Goal: Information Seeking & Learning: Find specific fact

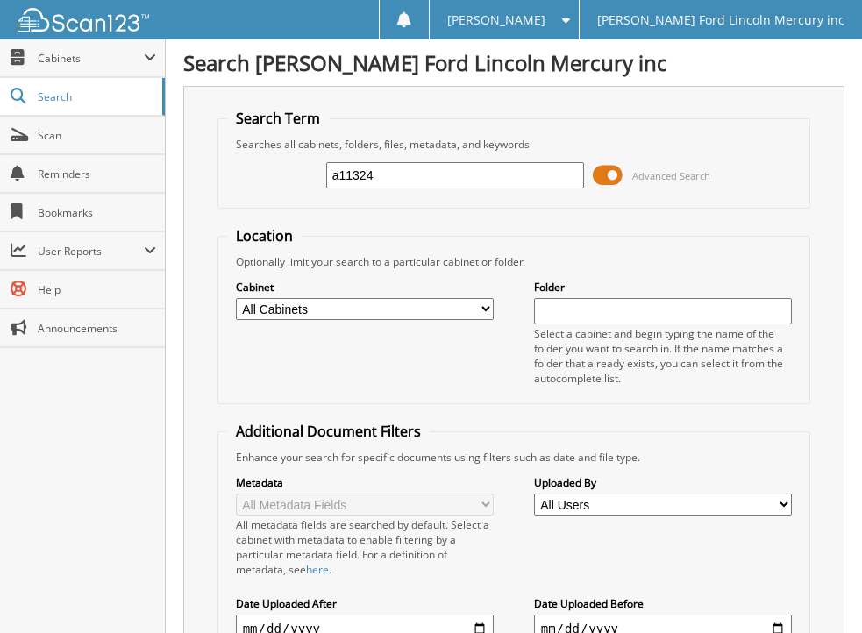
type input "a11324"
click at [596, 174] on span at bounding box center [608, 175] width 30 height 26
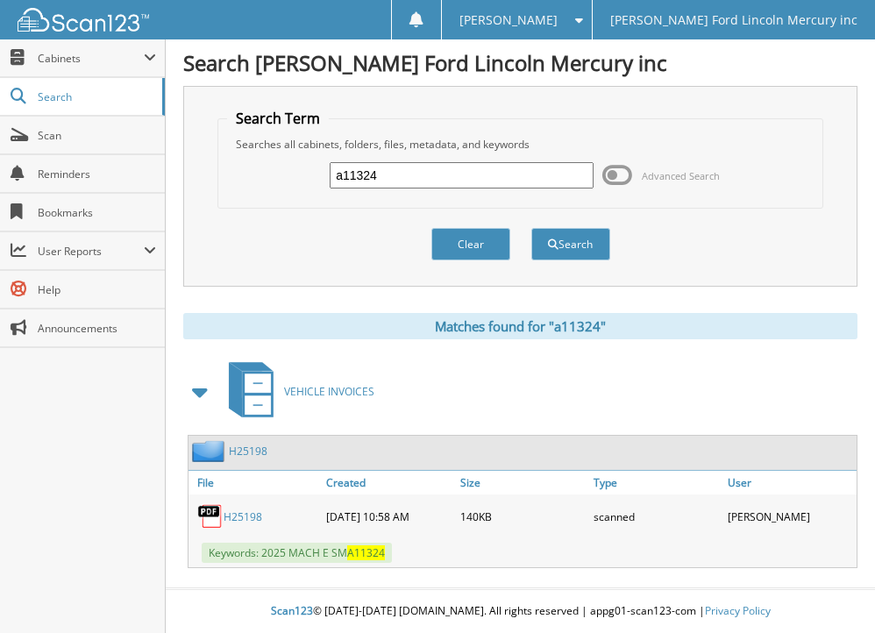
click at [235, 515] on link "H25198" at bounding box center [243, 516] width 39 height 15
drag, startPoint x: 403, startPoint y: 182, endPoint x: 255, endPoint y: 198, distance: 149.0
click at [255, 198] on div "a11324 Advanced Search" at bounding box center [520, 175] width 586 height 47
type input "a15379"
click at [531, 228] on button "Search" at bounding box center [570, 244] width 79 height 32
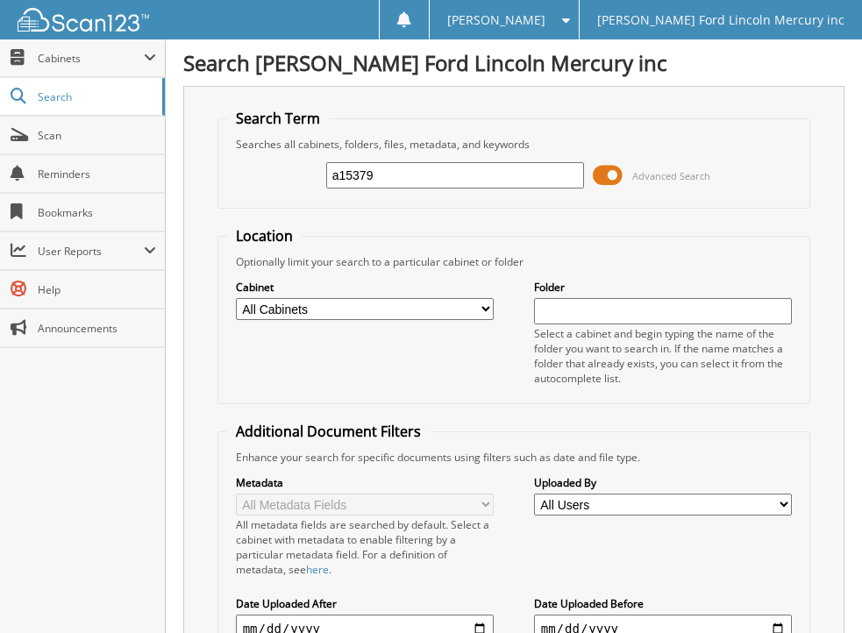
click at [598, 171] on span at bounding box center [608, 175] width 30 height 26
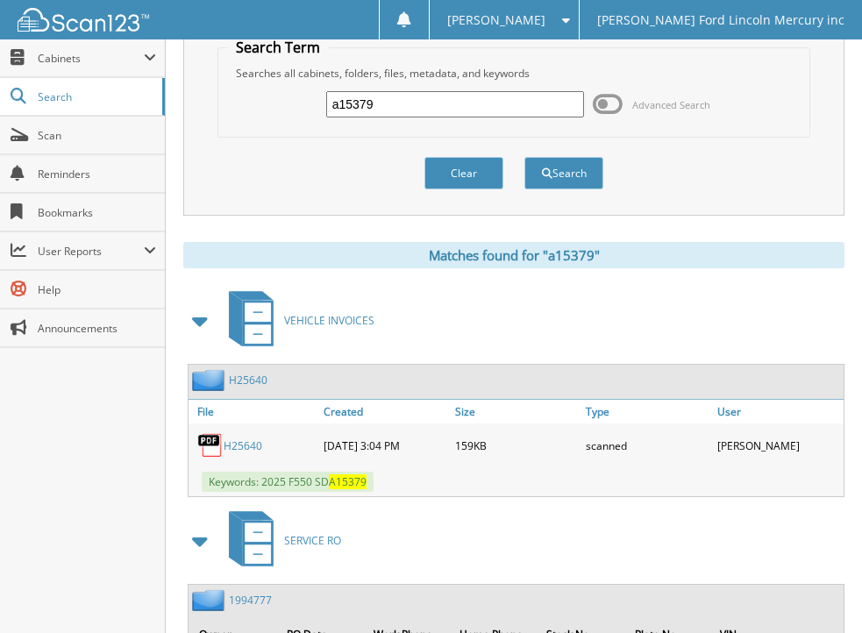
scroll to position [196, 0]
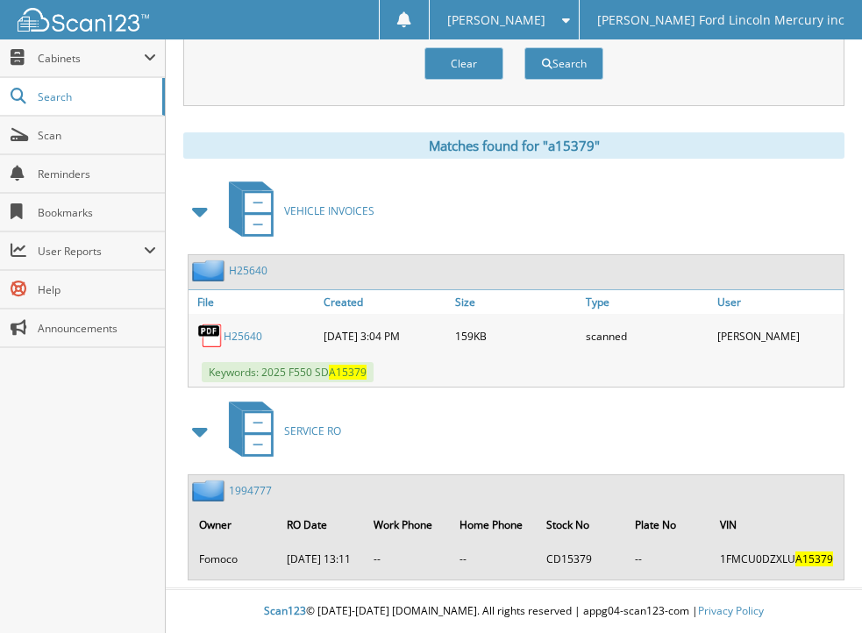
click at [241, 329] on link "H25640" at bounding box center [243, 336] width 39 height 15
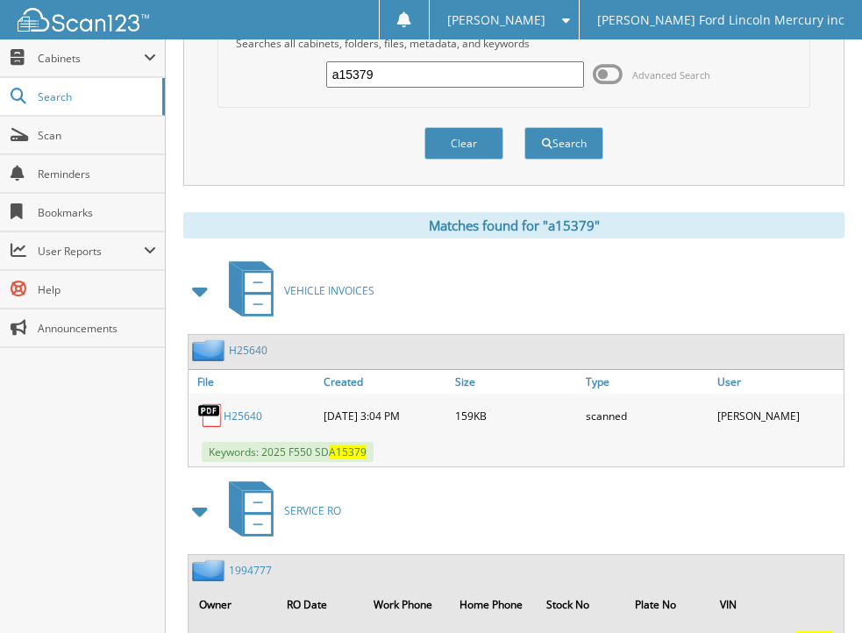
scroll to position [0, 0]
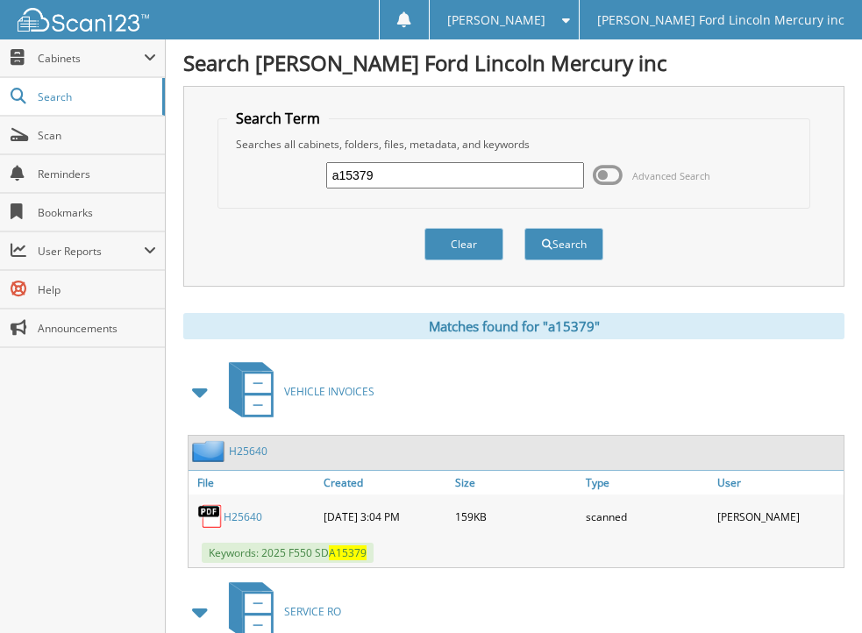
drag, startPoint x: 400, startPoint y: 173, endPoint x: 259, endPoint y: 174, distance: 141.2
click at [259, 174] on div "a15379 Advanced Search" at bounding box center [514, 175] width 574 height 47
type input "a20852"
click at [524, 228] on button "Search" at bounding box center [563, 244] width 79 height 32
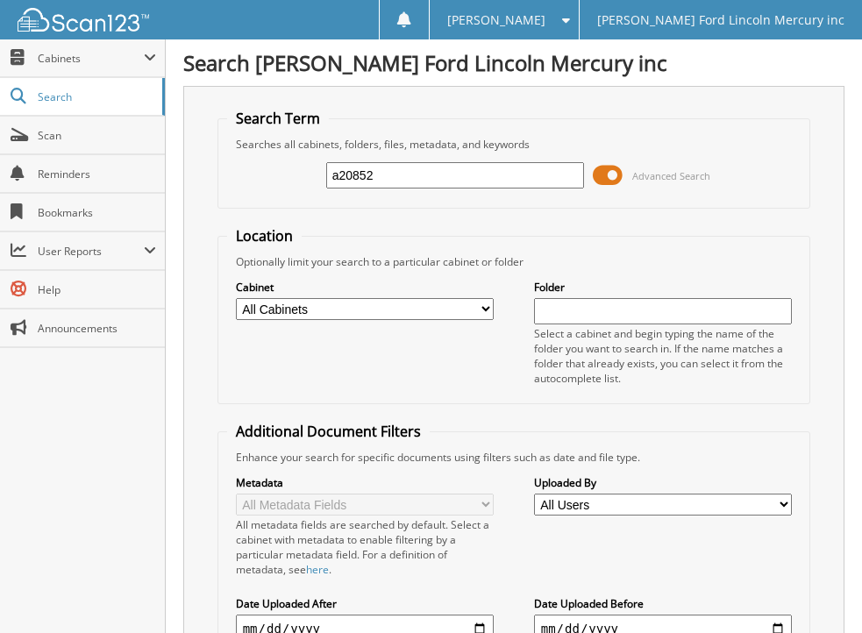
click at [603, 181] on span at bounding box center [608, 175] width 30 height 26
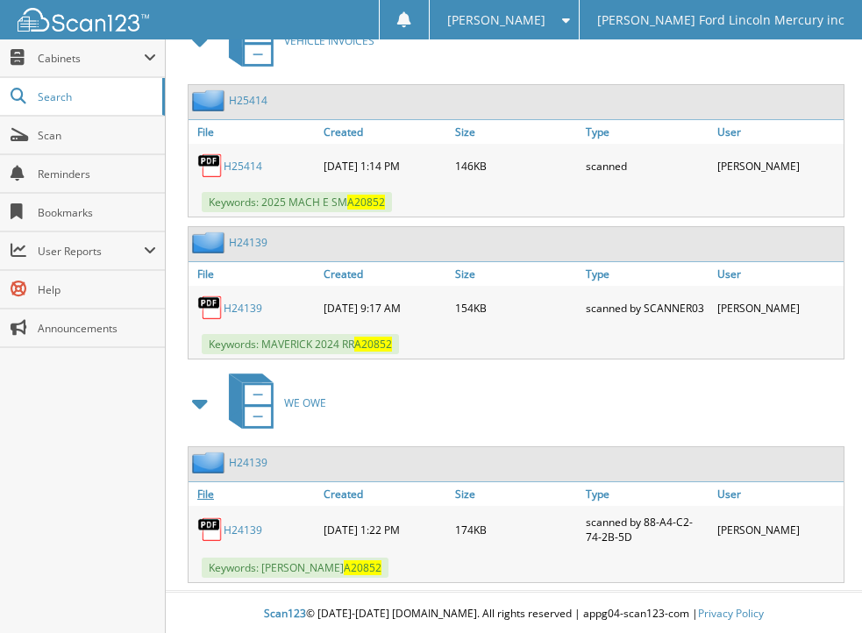
scroll to position [353, 0]
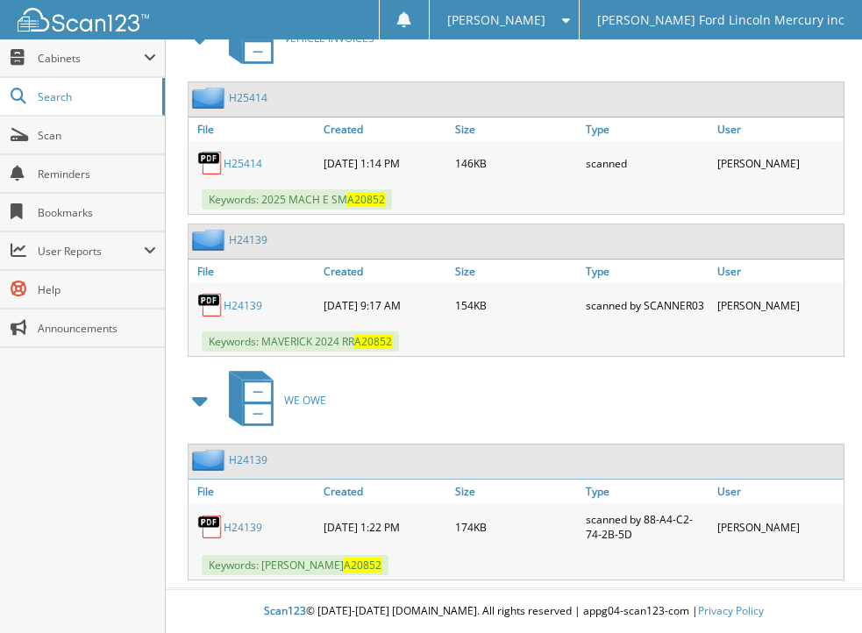
click at [238, 160] on link "H25414" at bounding box center [243, 163] width 39 height 15
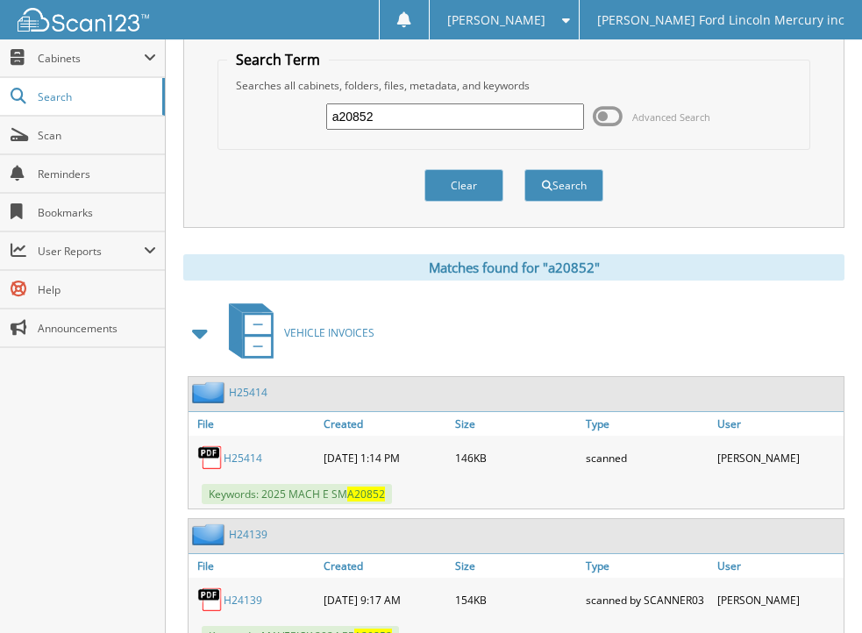
scroll to position [0, 0]
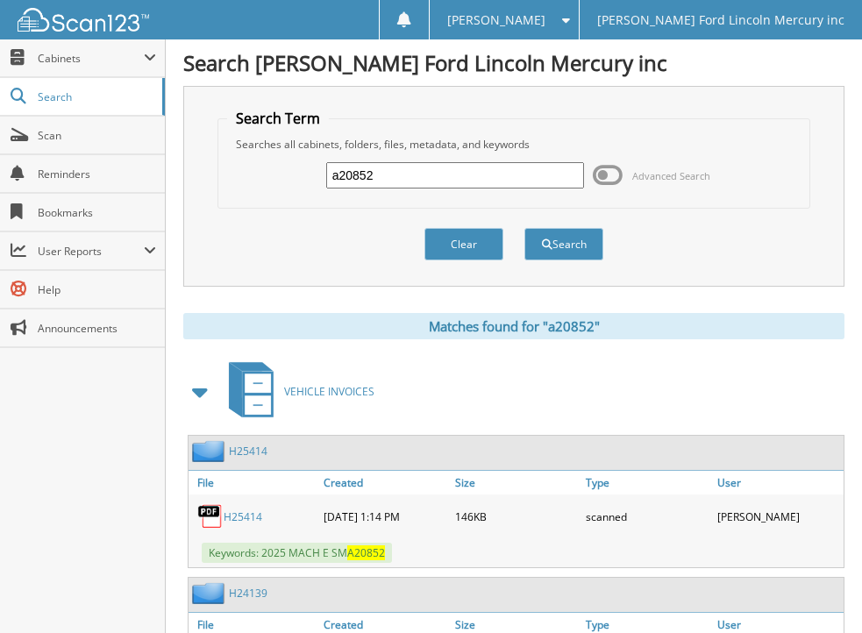
drag, startPoint x: 385, startPoint y: 178, endPoint x: 254, endPoint y: 178, distance: 130.6
click at [254, 178] on div "a20852 Advanced Search" at bounding box center [514, 175] width 574 height 47
type input "a22293"
click at [524, 228] on button "Search" at bounding box center [563, 244] width 79 height 32
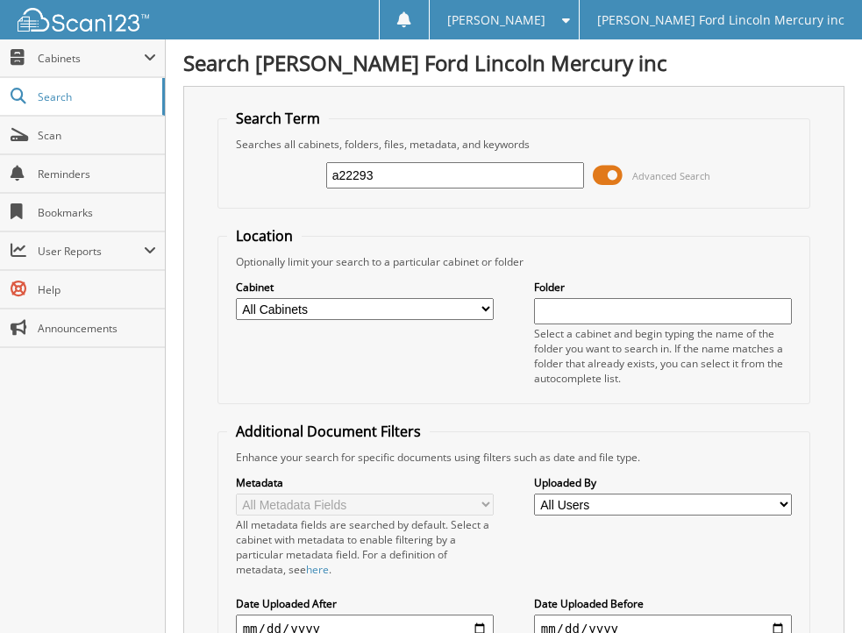
click at [597, 176] on span at bounding box center [608, 175] width 30 height 26
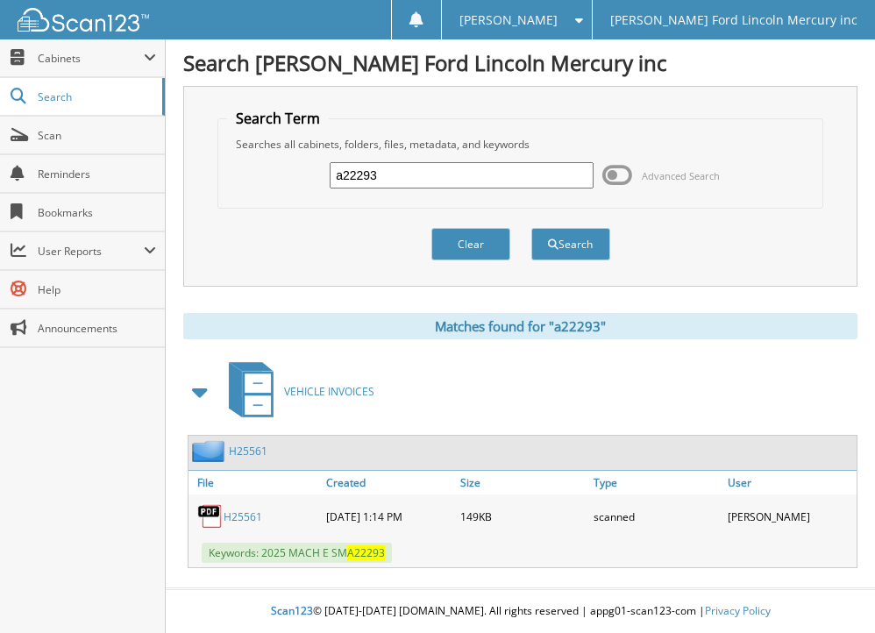
click at [234, 517] on link "H25561" at bounding box center [243, 516] width 39 height 15
drag, startPoint x: 395, startPoint y: 178, endPoint x: 310, endPoint y: 180, distance: 85.1
click at [310, 180] on div "a22293 Advanced Search" at bounding box center [520, 175] width 586 height 47
type input "a32107"
click at [531, 228] on button "Search" at bounding box center [570, 244] width 79 height 32
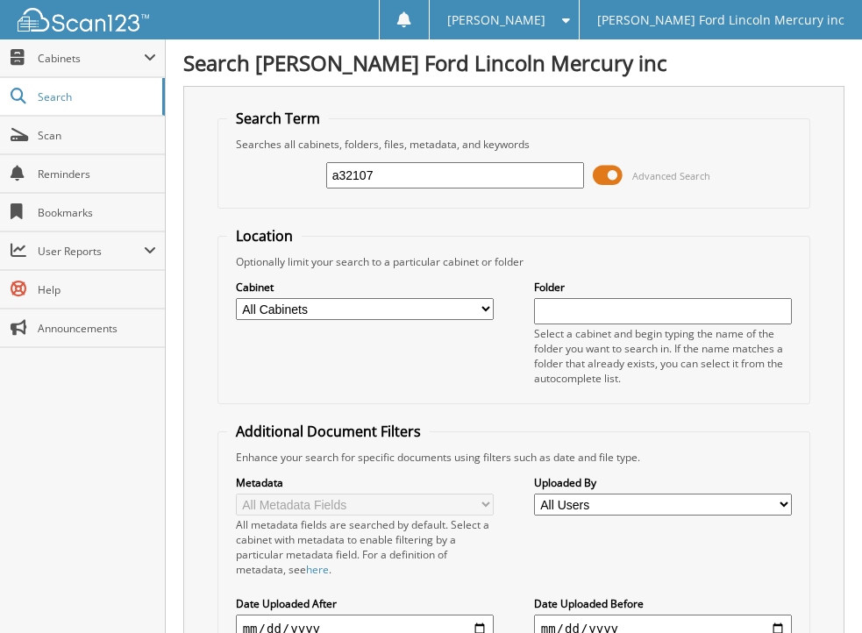
click at [600, 173] on span at bounding box center [608, 175] width 30 height 26
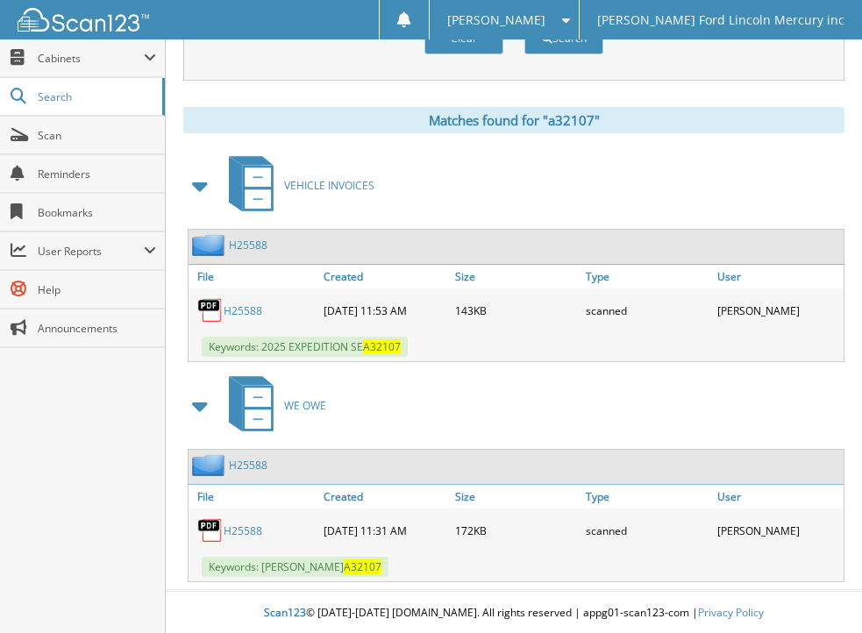
scroll to position [208, 0]
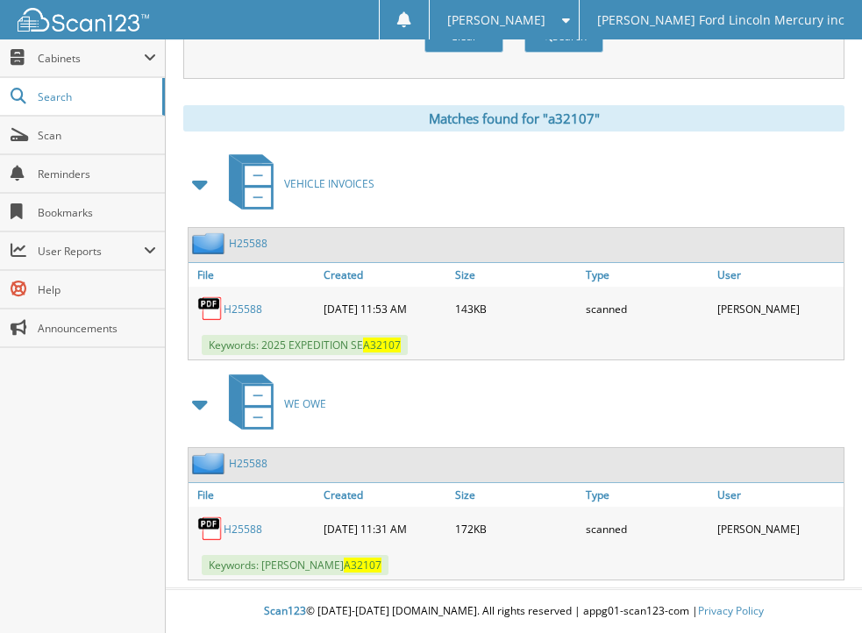
click at [241, 305] on link "H25588" at bounding box center [243, 309] width 39 height 15
click at [232, 526] on link "H25588" at bounding box center [243, 529] width 39 height 15
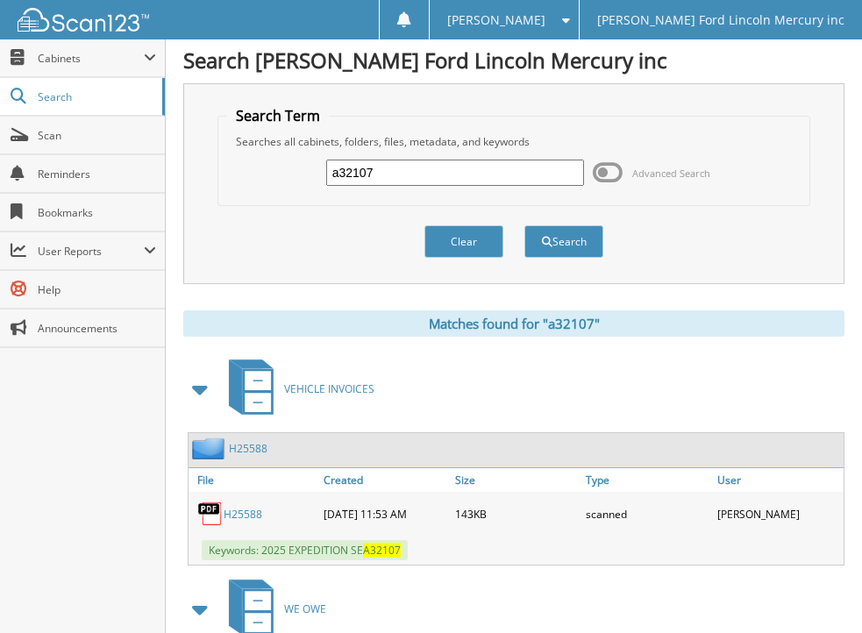
scroll to position [0, 0]
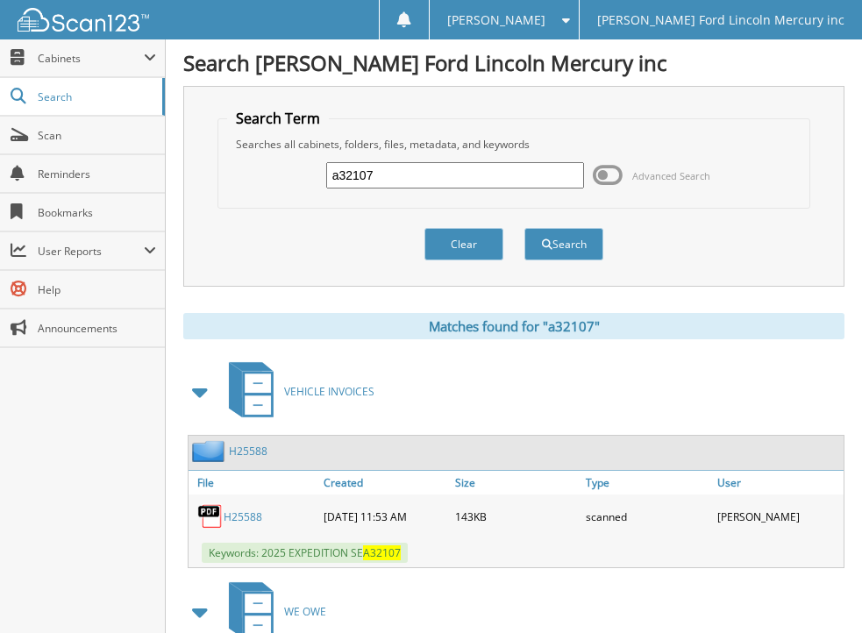
drag, startPoint x: 390, startPoint y: 177, endPoint x: 281, endPoint y: 175, distance: 109.6
click at [281, 175] on div "a32107 Advanced Search" at bounding box center [514, 175] width 574 height 47
type input "a34662"
click at [524, 228] on button "Search" at bounding box center [563, 244] width 79 height 32
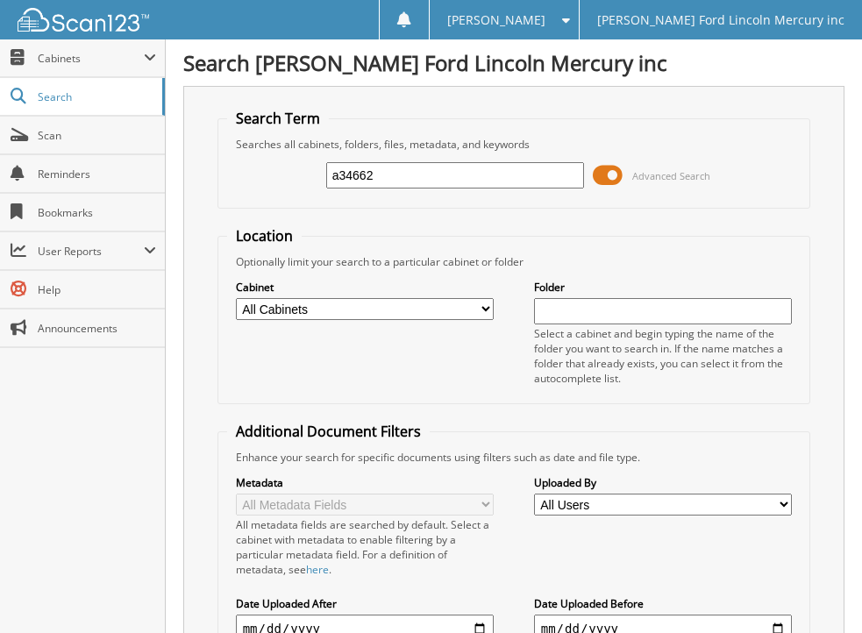
click at [597, 174] on span at bounding box center [608, 175] width 30 height 26
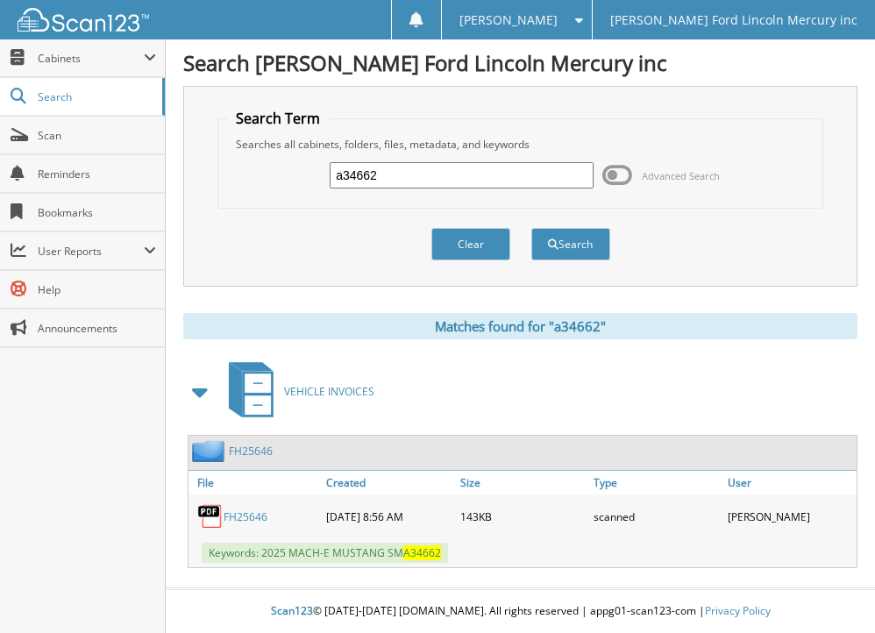
click at [248, 516] on link "FH25646" at bounding box center [246, 516] width 44 height 15
drag, startPoint x: 414, startPoint y: 169, endPoint x: 295, endPoint y: 182, distance: 120.0
click at [295, 182] on div "a34662 Advanced Search" at bounding box center [520, 175] width 586 height 47
type input "a34794"
click at [531, 228] on button "Search" at bounding box center [570, 244] width 79 height 32
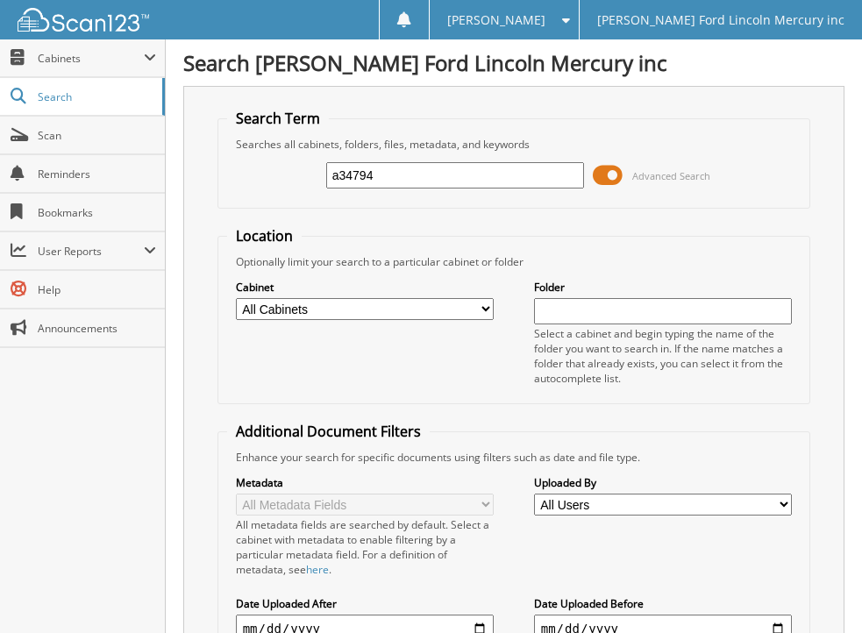
click at [598, 175] on span at bounding box center [608, 175] width 30 height 26
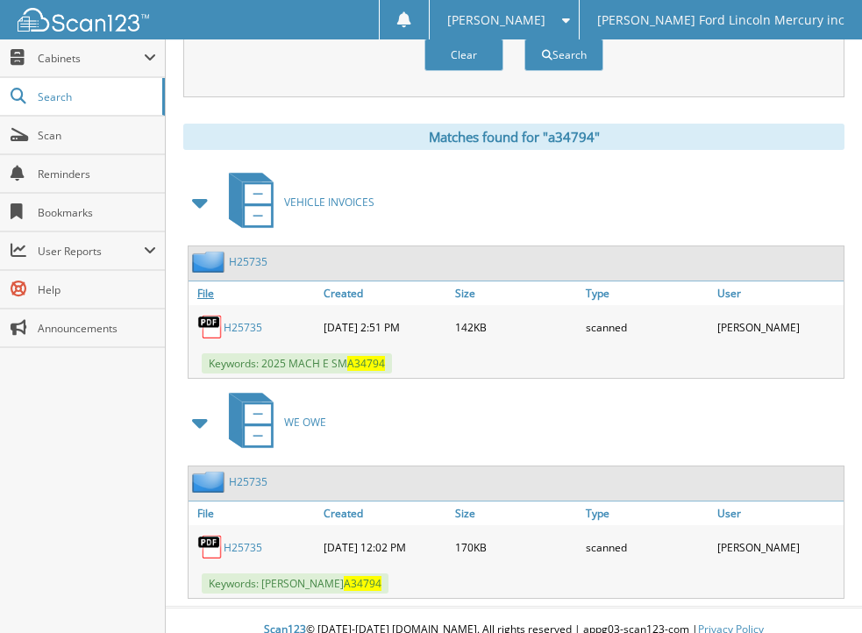
scroll to position [208, 0]
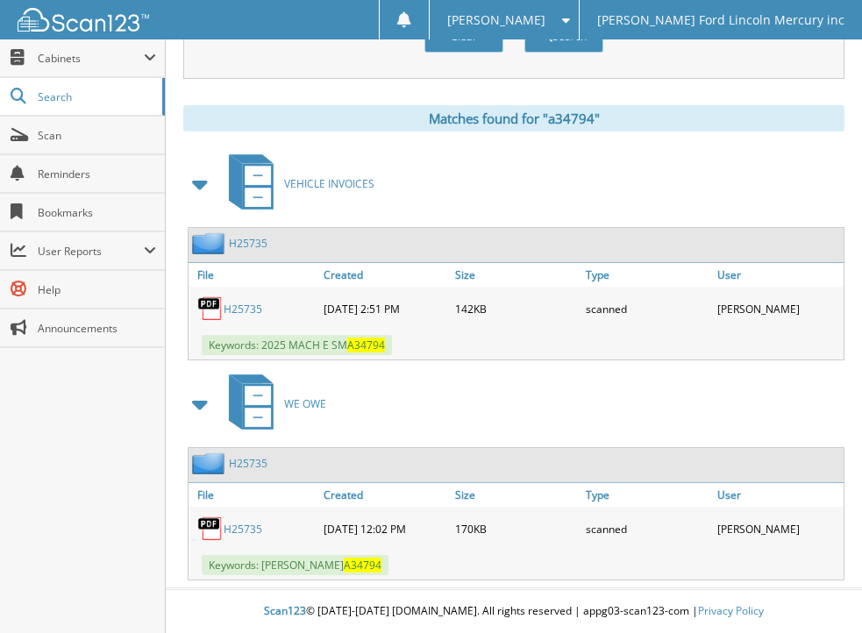
click at [242, 306] on link "H25735" at bounding box center [243, 309] width 39 height 15
click at [246, 523] on link "H25735" at bounding box center [243, 529] width 39 height 15
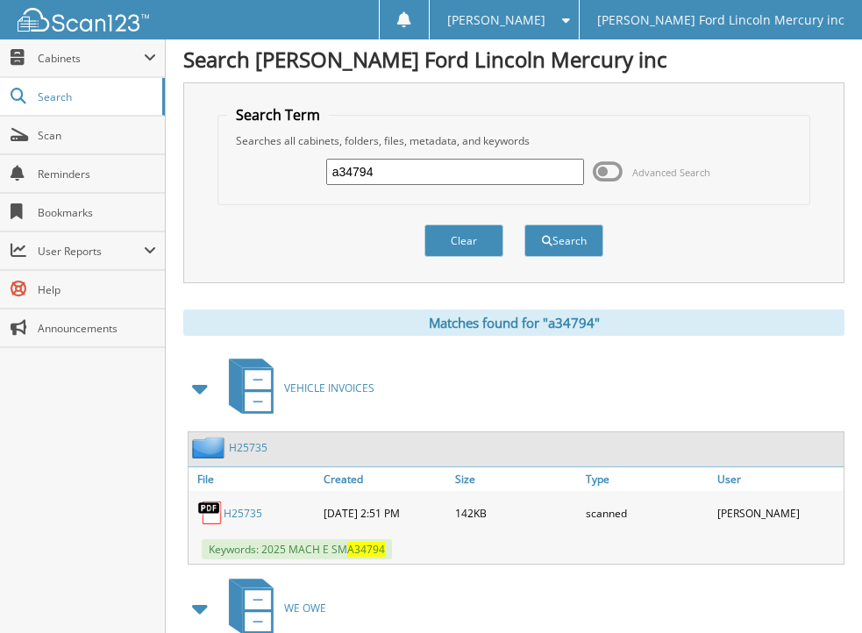
scroll to position [0, 0]
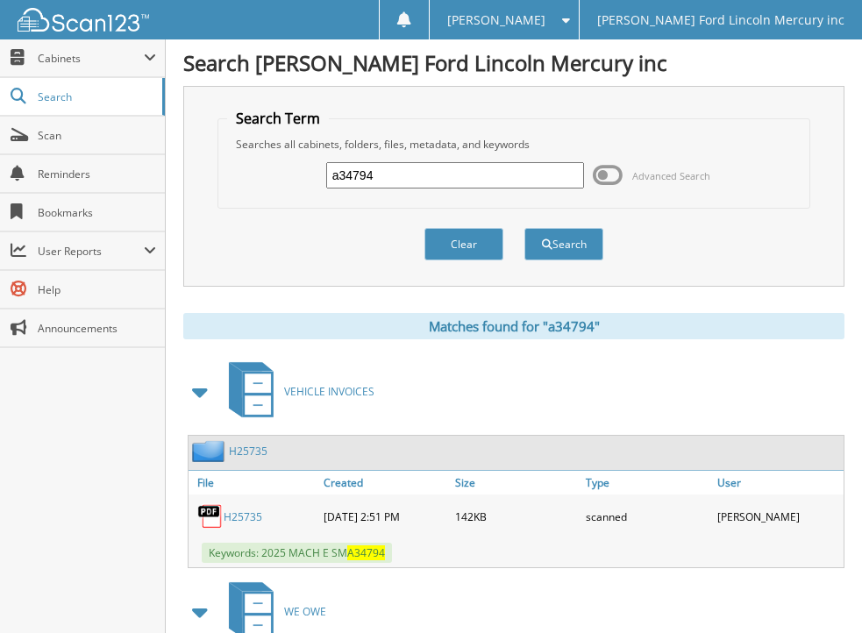
drag, startPoint x: 405, startPoint y: 180, endPoint x: 290, endPoint y: 177, distance: 114.9
click at [290, 177] on div "a34794 Advanced Search" at bounding box center [514, 175] width 574 height 47
type input "a58040"
click at [524, 228] on button "Search" at bounding box center [563, 244] width 79 height 32
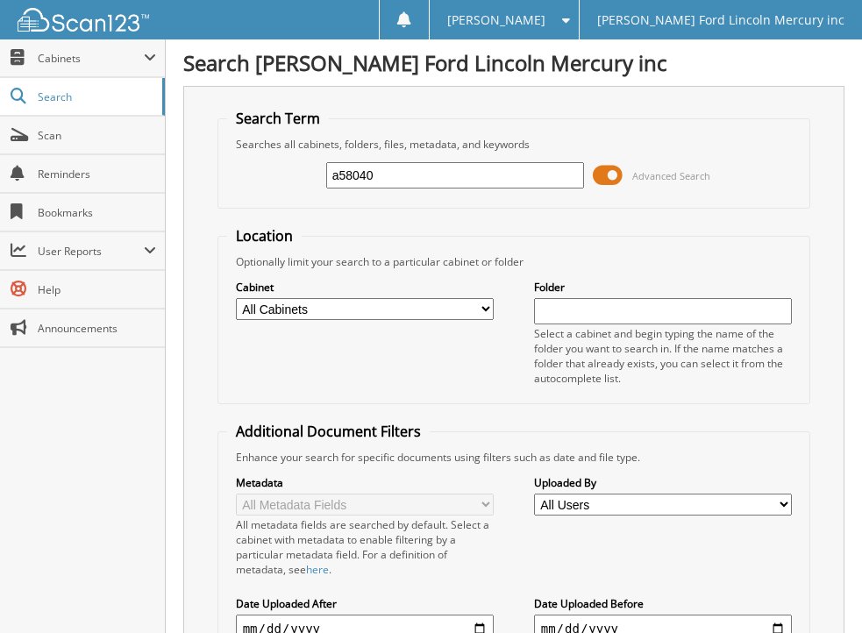
click at [601, 175] on span at bounding box center [608, 175] width 30 height 26
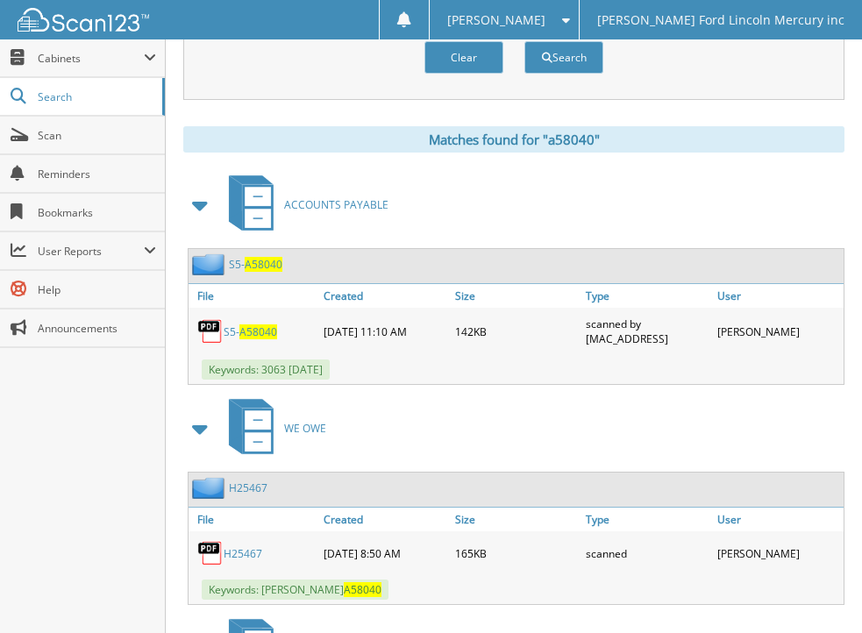
scroll to position [263, 0]
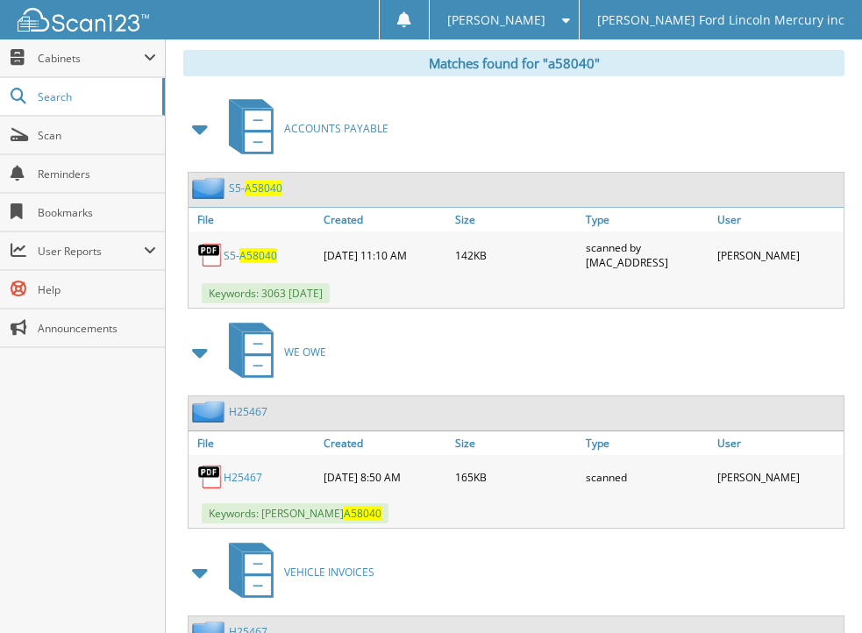
click at [255, 253] on span "A58040" at bounding box center [258, 255] width 38 height 15
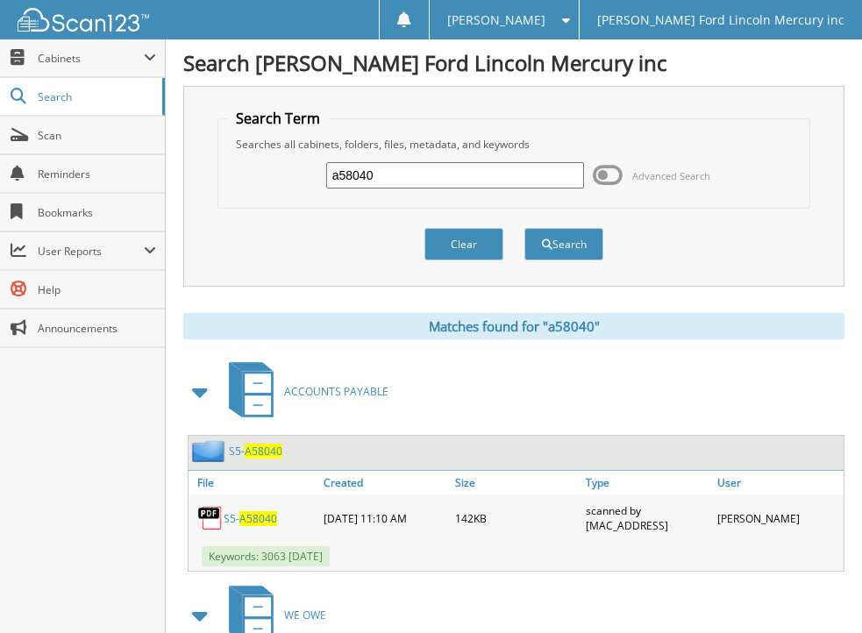
scroll to position [431, 0]
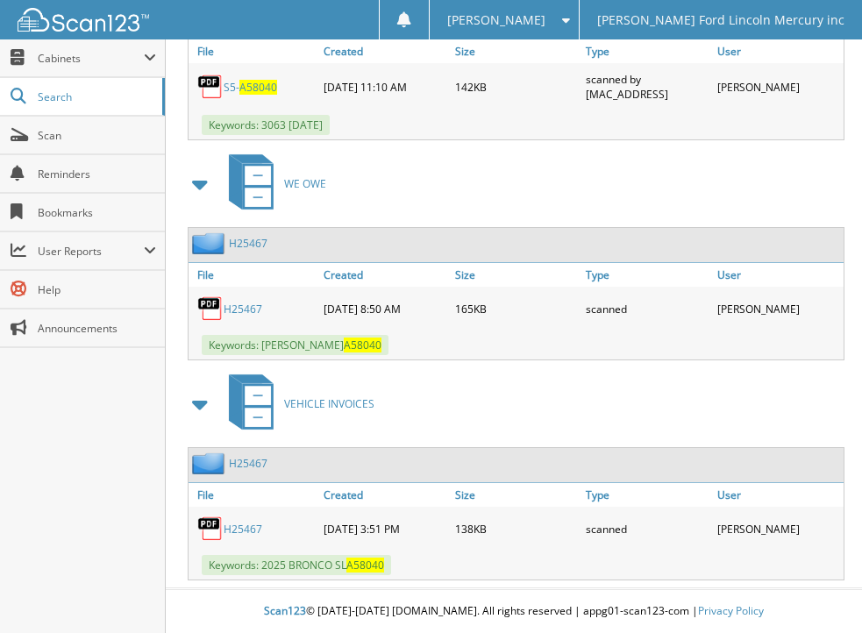
click at [239, 526] on link "H25467" at bounding box center [243, 529] width 39 height 15
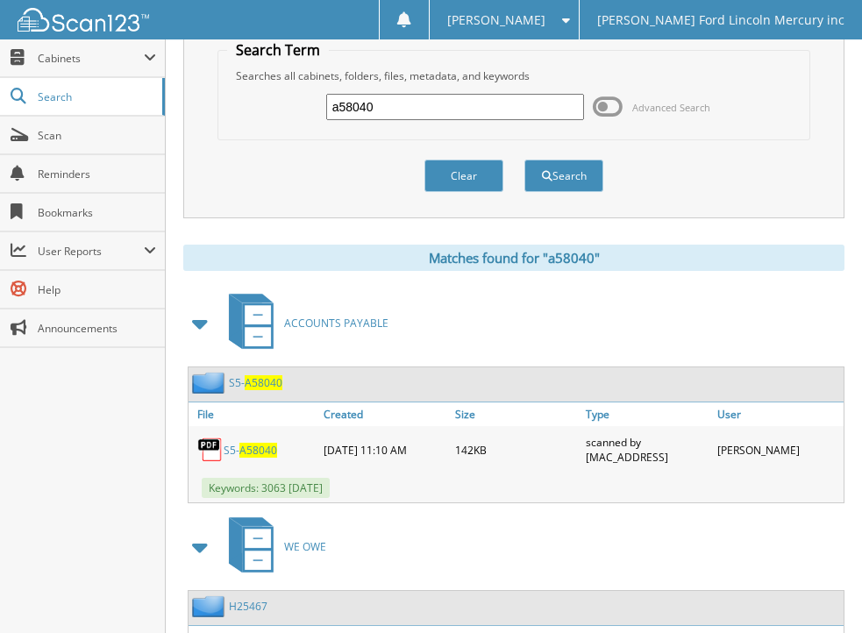
scroll to position [0, 0]
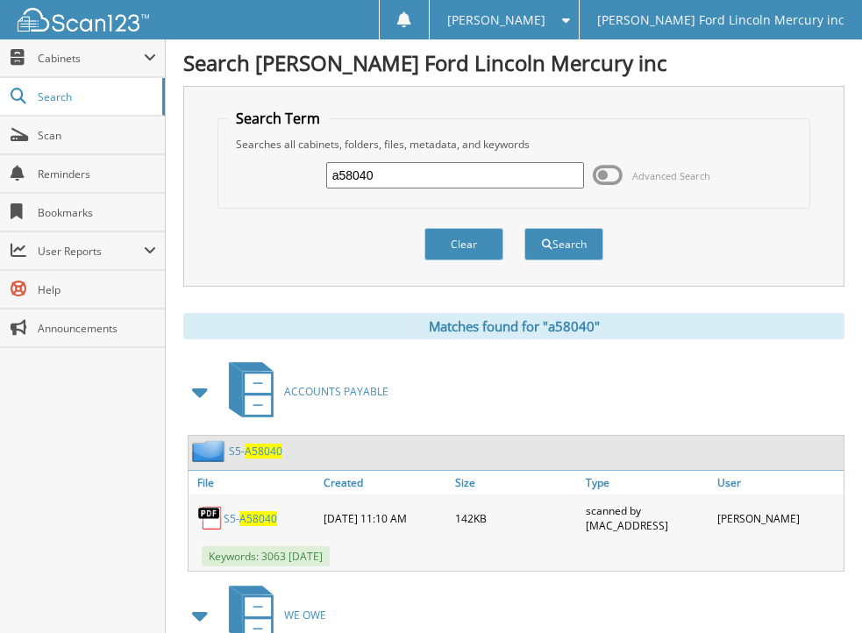
drag, startPoint x: 398, startPoint y: 180, endPoint x: 268, endPoint y: 184, distance: 129.8
click at [268, 184] on div "a58040 Advanced Search" at bounding box center [514, 175] width 574 height 47
type input "a59027"
click at [524, 228] on button "Search" at bounding box center [563, 244] width 79 height 32
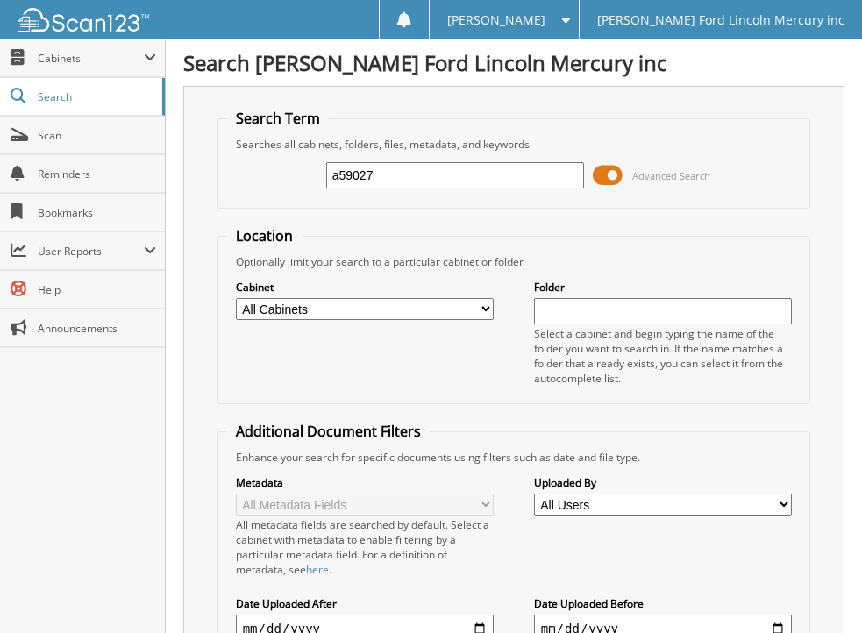
click at [604, 177] on span at bounding box center [608, 175] width 30 height 26
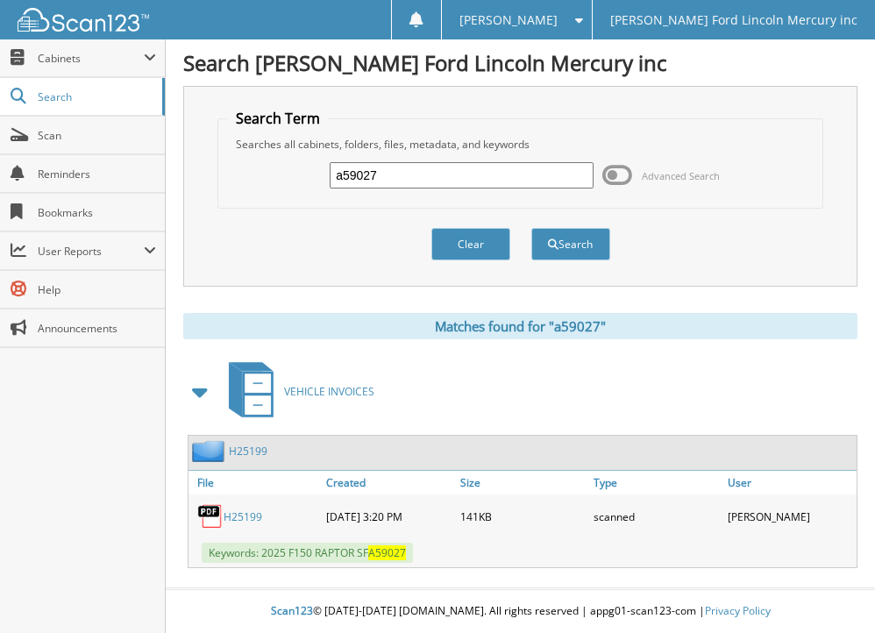
click at [236, 515] on link "H25199" at bounding box center [243, 516] width 39 height 15
drag, startPoint x: 409, startPoint y: 180, endPoint x: 231, endPoint y: 181, distance: 178.9
click at [231, 181] on div "a59027 Advanced Search" at bounding box center [520, 175] width 586 height 47
type input "a75045"
click at [531, 228] on button "Search" at bounding box center [570, 244] width 79 height 32
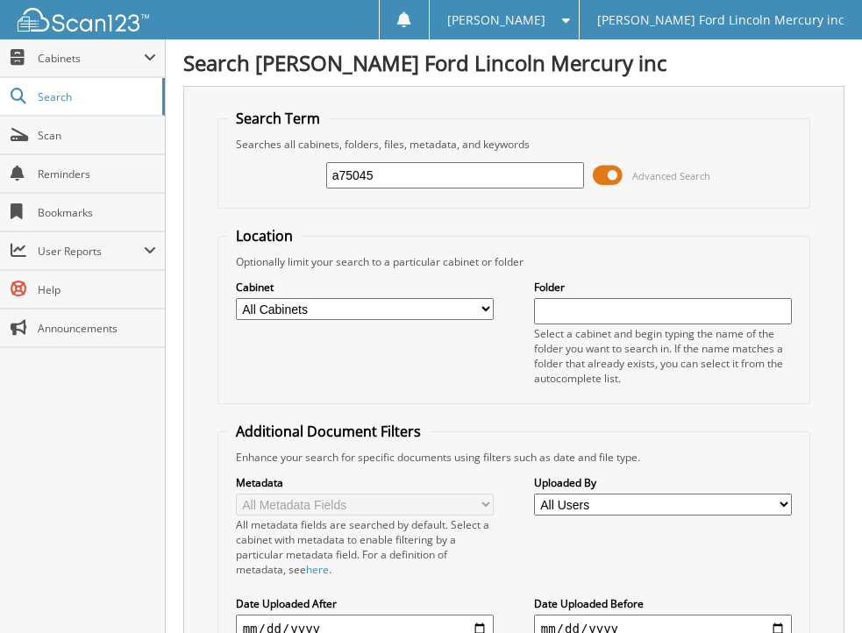
click at [596, 172] on span at bounding box center [608, 175] width 30 height 26
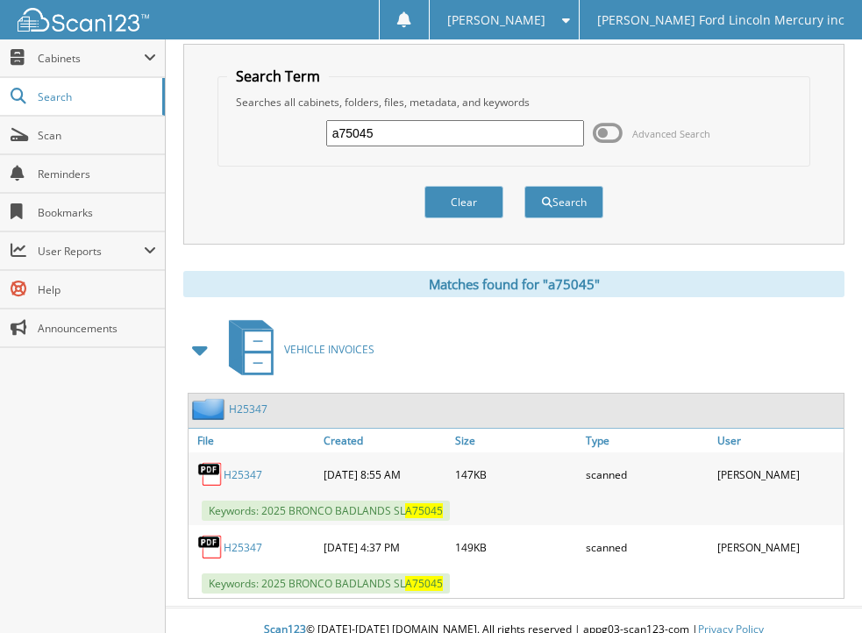
scroll to position [60, 0]
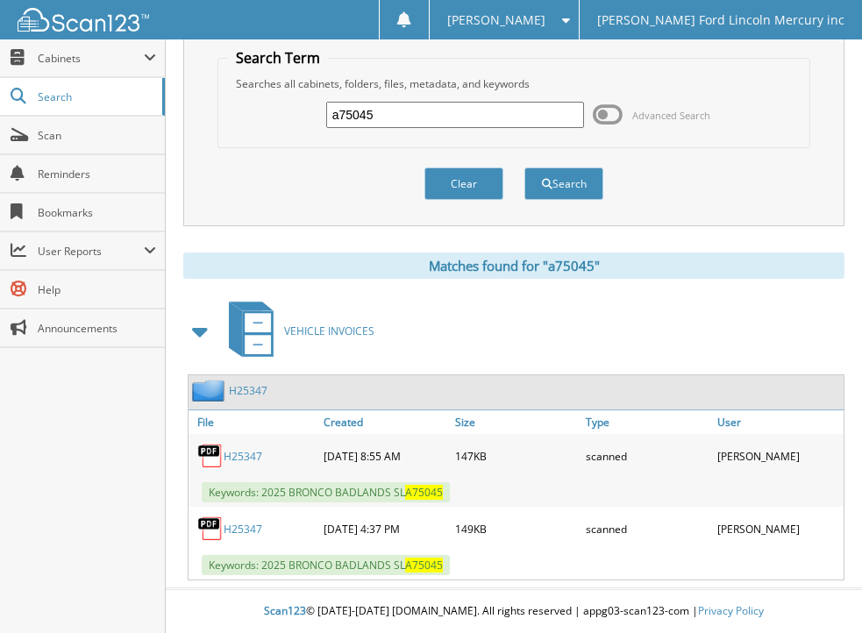
click at [234, 449] on link "H25347" at bounding box center [243, 456] width 39 height 15
click at [243, 527] on link "H25347" at bounding box center [243, 529] width 39 height 15
drag, startPoint x: 155, startPoint y: 532, endPoint x: 154, endPoint y: 523, distance: 8.8
click at [155, 532] on div "Close Cabinets My Company Email Addresses Search Scan" at bounding box center [83, 336] width 166 height 594
click at [238, 455] on link "H25347" at bounding box center [243, 456] width 39 height 15
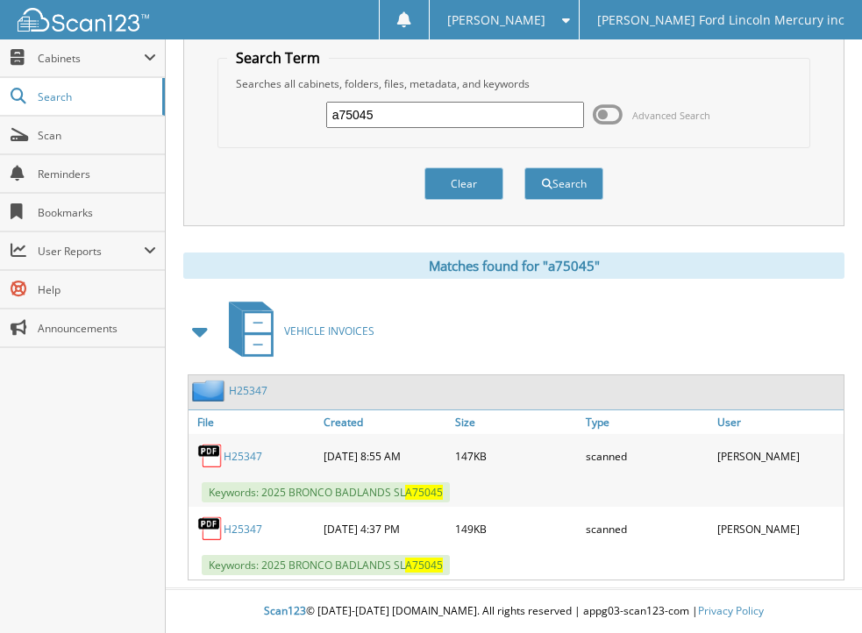
click at [242, 525] on link "H25347" at bounding box center [243, 529] width 39 height 15
click at [240, 528] on link "H25347" at bounding box center [243, 529] width 39 height 15
click at [239, 453] on link "H25347" at bounding box center [243, 456] width 39 height 15
drag, startPoint x: 387, startPoint y: 115, endPoint x: 212, endPoint y: 117, distance: 174.5
click at [212, 117] on div "Search Term Searches all cabinets, folders, files, metadata, and keywords a7504…" at bounding box center [513, 125] width 661 height 201
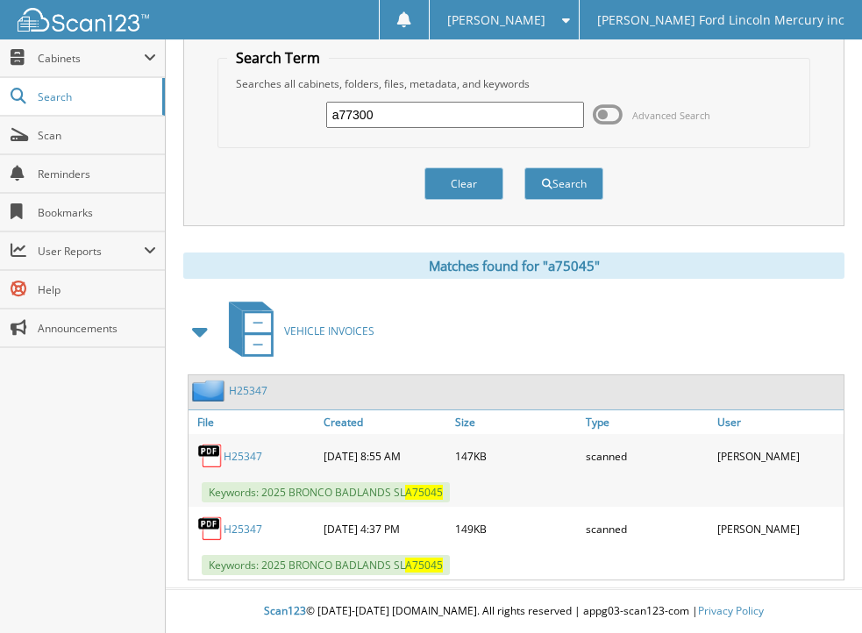
type input "a77300"
click at [524, 167] on button "Search" at bounding box center [563, 183] width 79 height 32
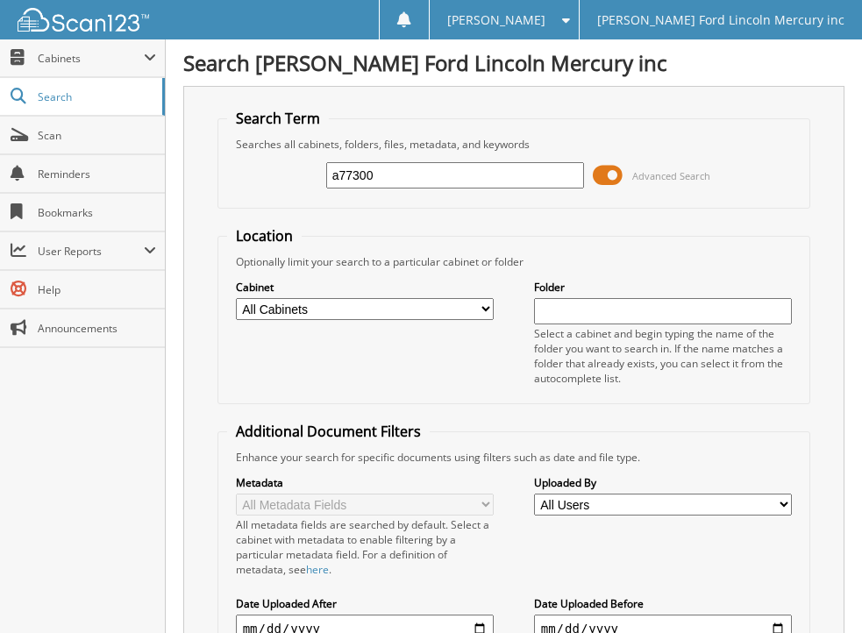
click at [599, 176] on span at bounding box center [608, 175] width 30 height 26
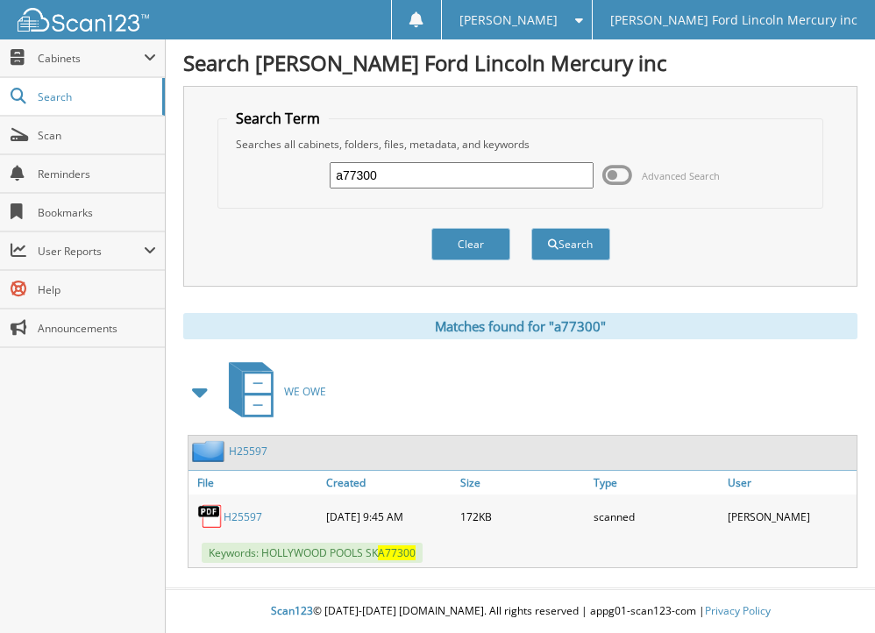
click at [343, 174] on input "a77300" at bounding box center [462, 175] width 264 height 26
type input "77300"
click at [531, 228] on button "Search" at bounding box center [570, 244] width 79 height 32
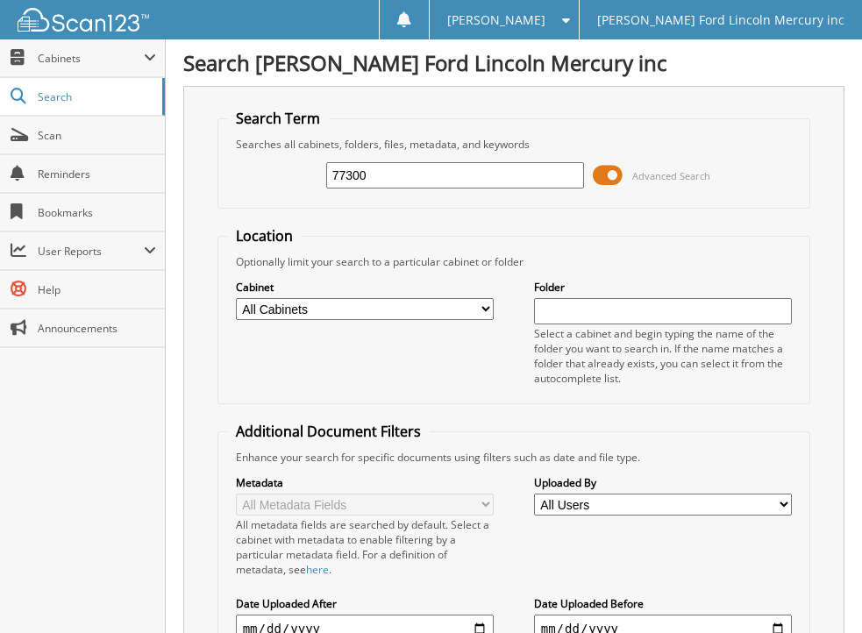
click at [598, 174] on span at bounding box center [608, 175] width 30 height 26
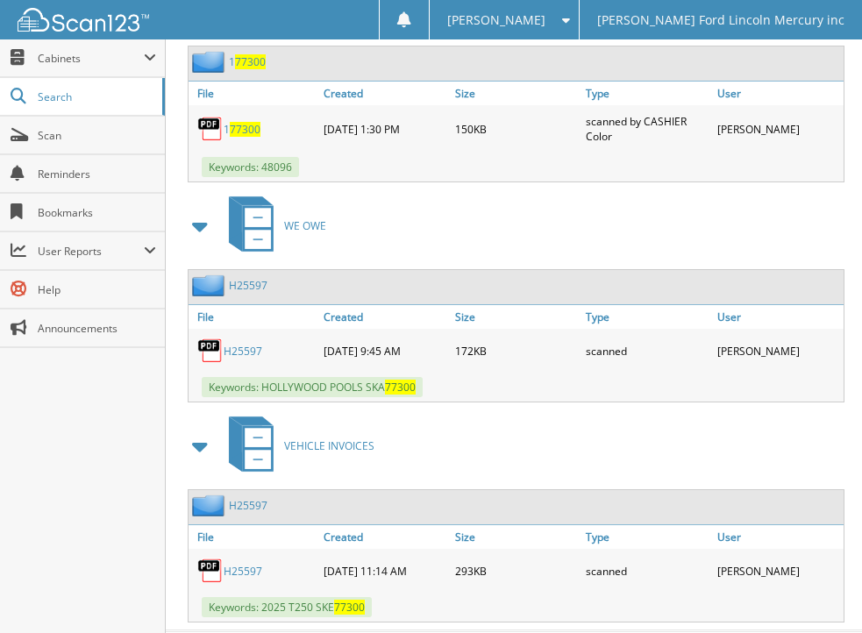
scroll to position [2250, 0]
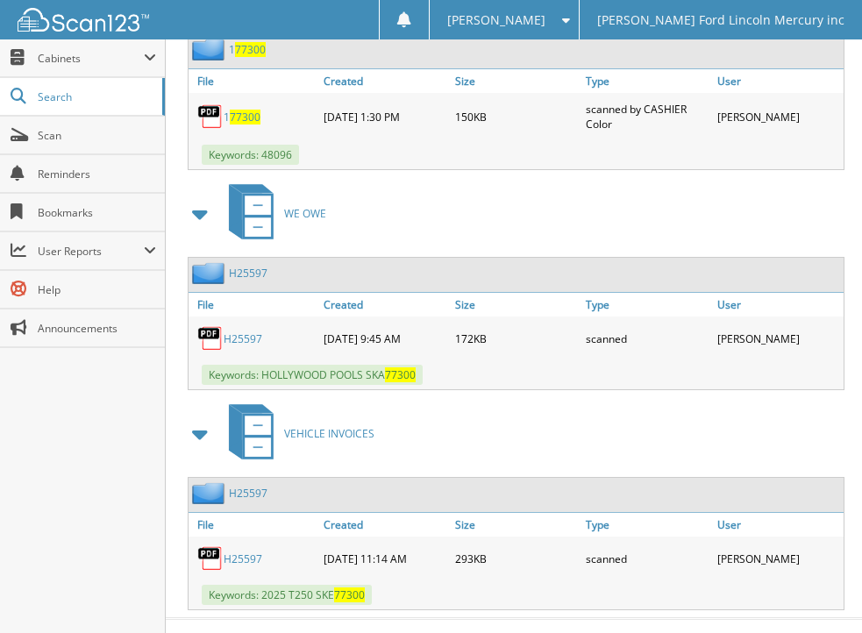
click at [235, 552] on link "H25597" at bounding box center [243, 559] width 39 height 15
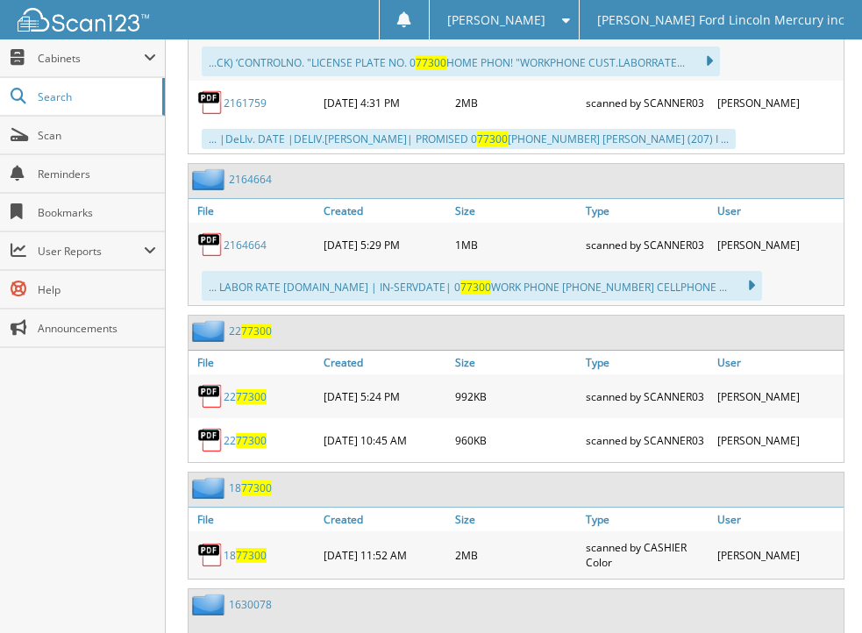
scroll to position [0, 0]
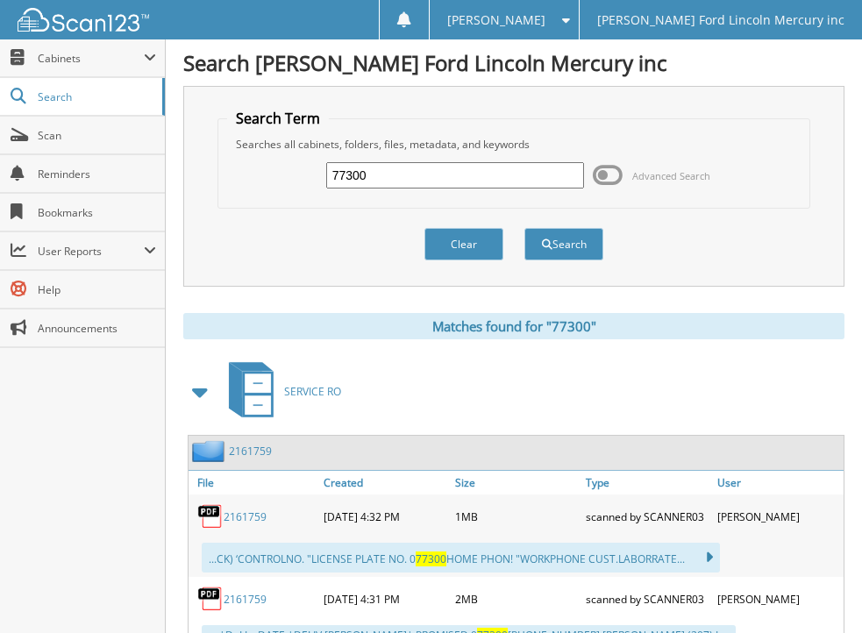
drag, startPoint x: 381, startPoint y: 181, endPoint x: 294, endPoint y: 180, distance: 86.8
click at [294, 180] on div "77300 Advanced Search" at bounding box center [514, 175] width 574 height 47
type input "a80436"
click at [524, 228] on button "Search" at bounding box center [563, 244] width 79 height 32
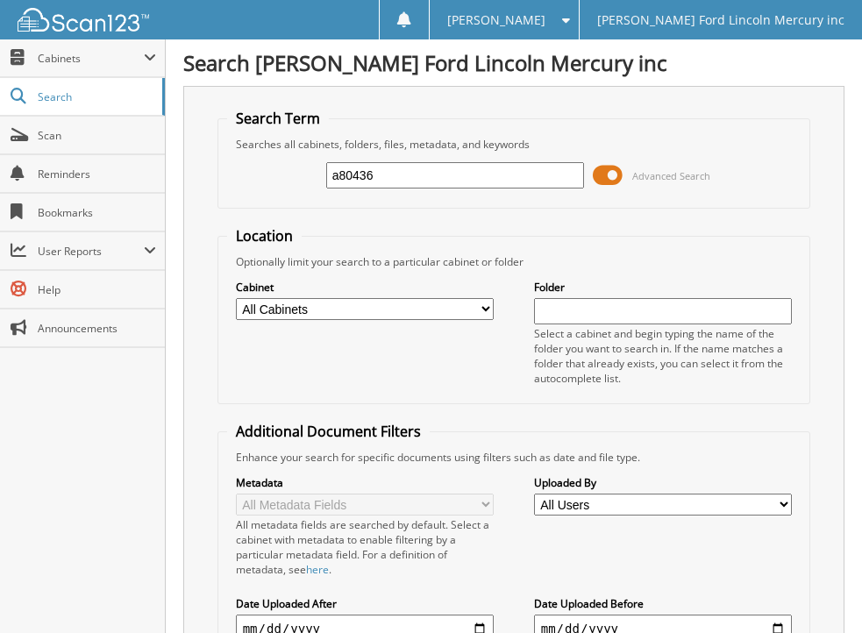
click at [596, 178] on span at bounding box center [608, 175] width 30 height 26
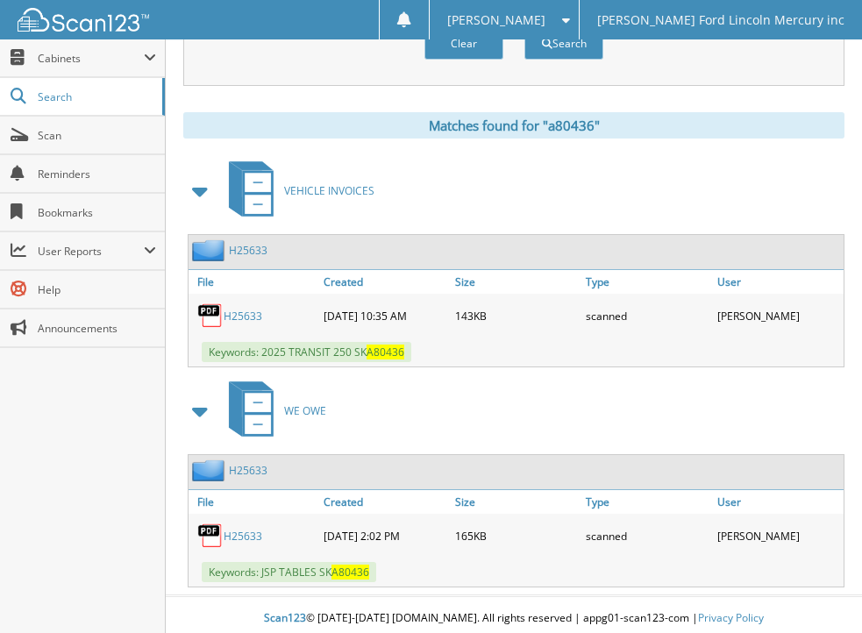
scroll to position [208, 0]
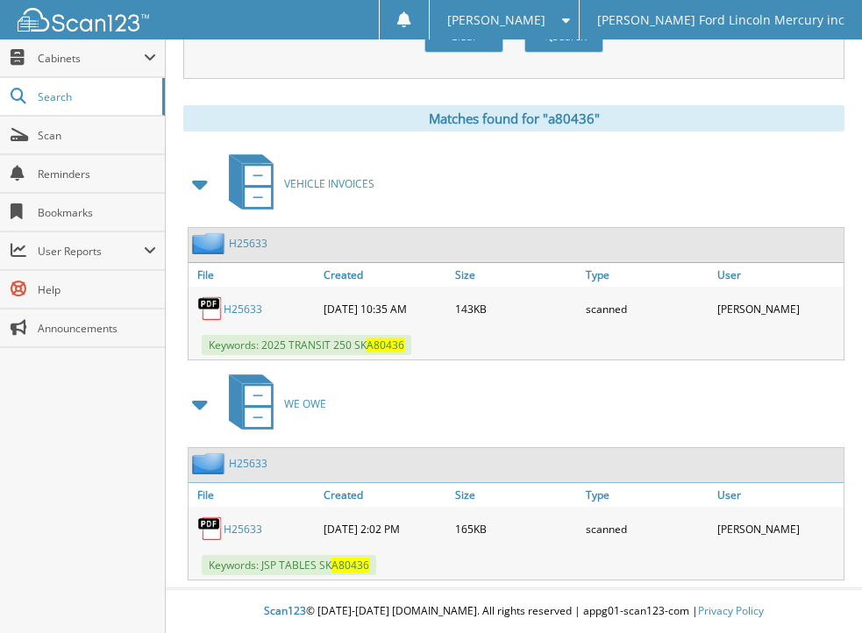
click at [238, 305] on link "H25633" at bounding box center [243, 309] width 39 height 15
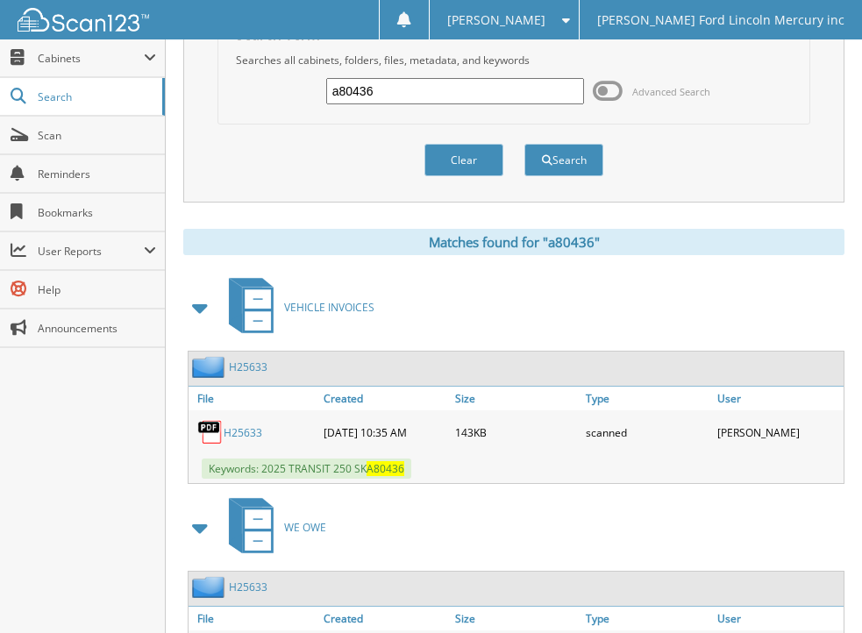
scroll to position [0, 0]
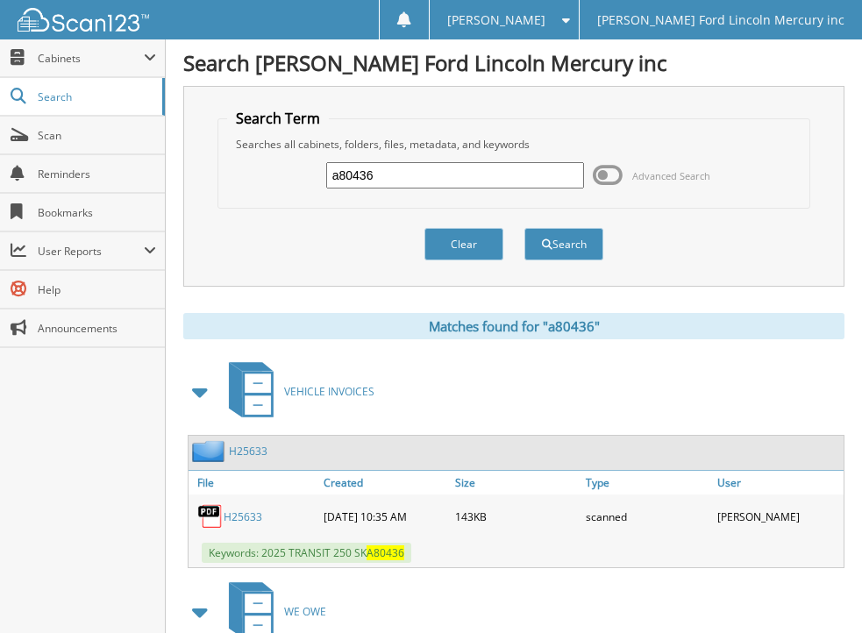
drag, startPoint x: 403, startPoint y: 170, endPoint x: 218, endPoint y: 192, distance: 186.3
click at [218, 192] on fieldset "Search Term Searches all cabinets, folders, files, metadata, and keywords a8043…" at bounding box center [514, 159] width 594 height 100
type input "85347"
click at [524, 228] on button "Search" at bounding box center [563, 244] width 79 height 32
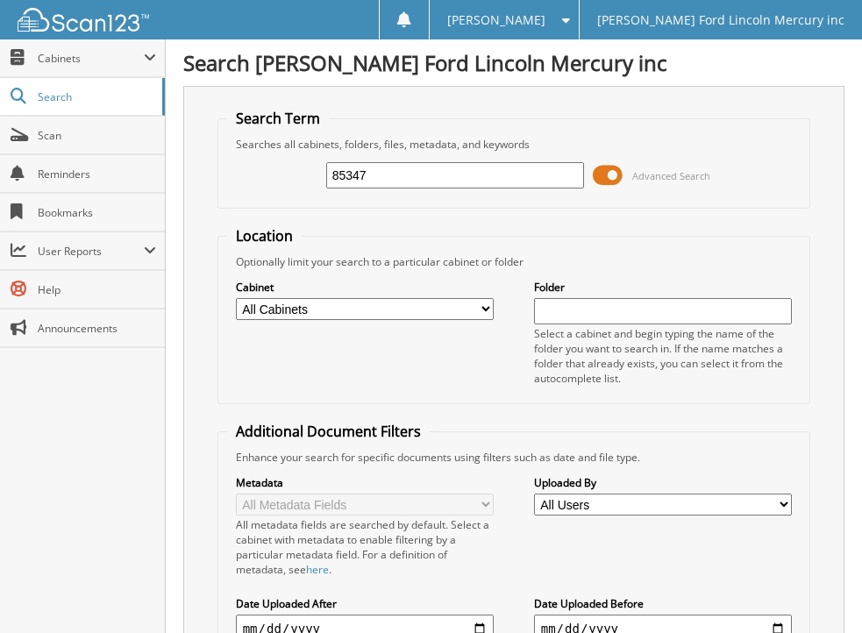
click at [596, 179] on span at bounding box center [608, 175] width 30 height 26
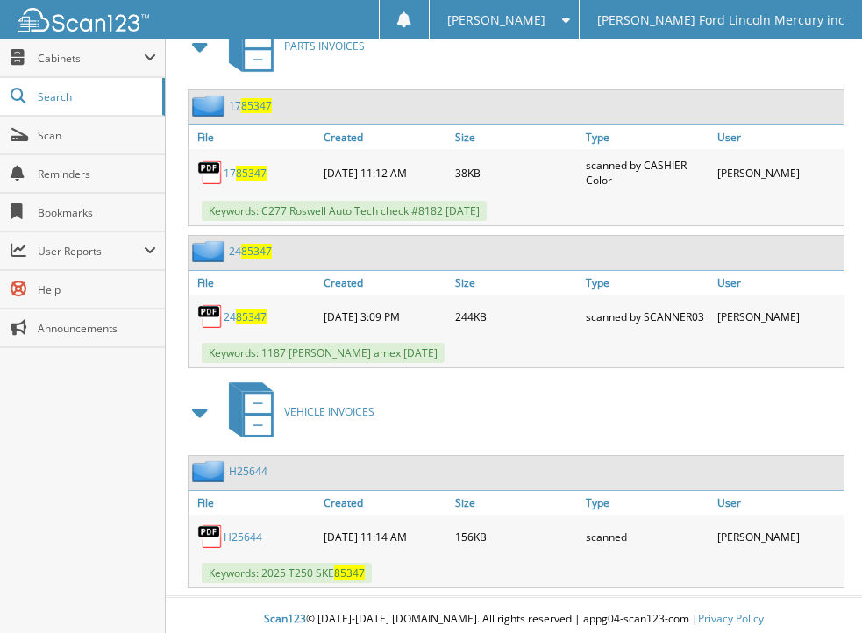
scroll to position [1460, 0]
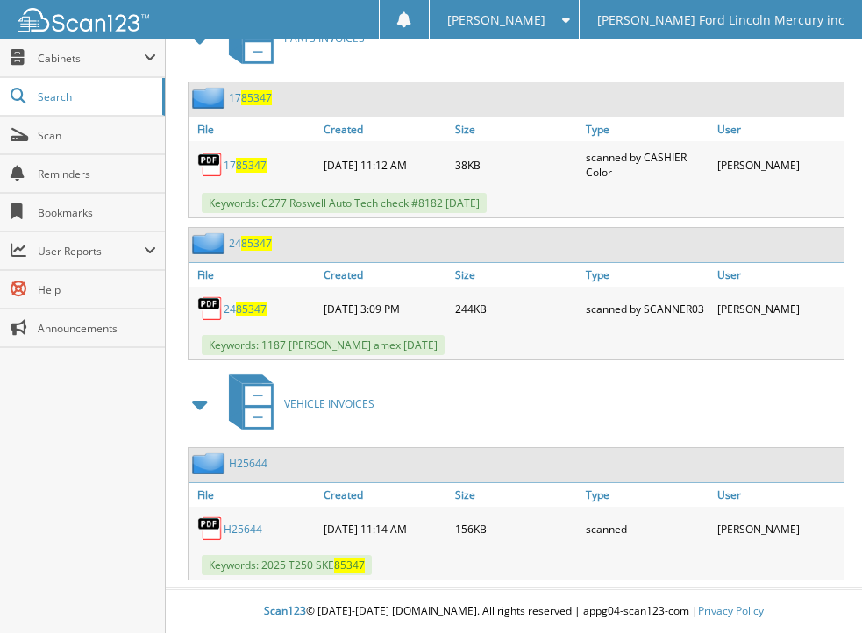
click at [252, 461] on link "H25644" at bounding box center [248, 463] width 39 height 15
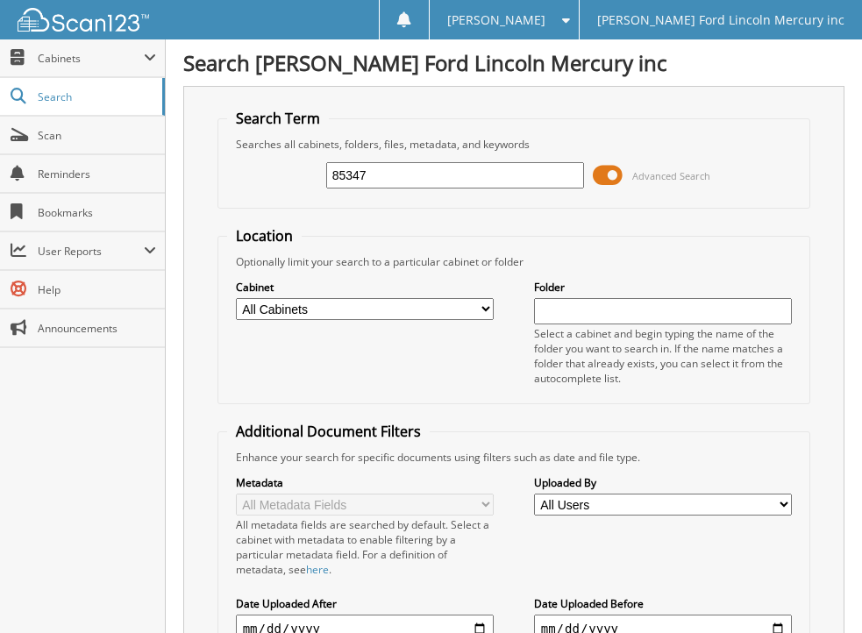
click at [604, 174] on span at bounding box center [608, 175] width 30 height 26
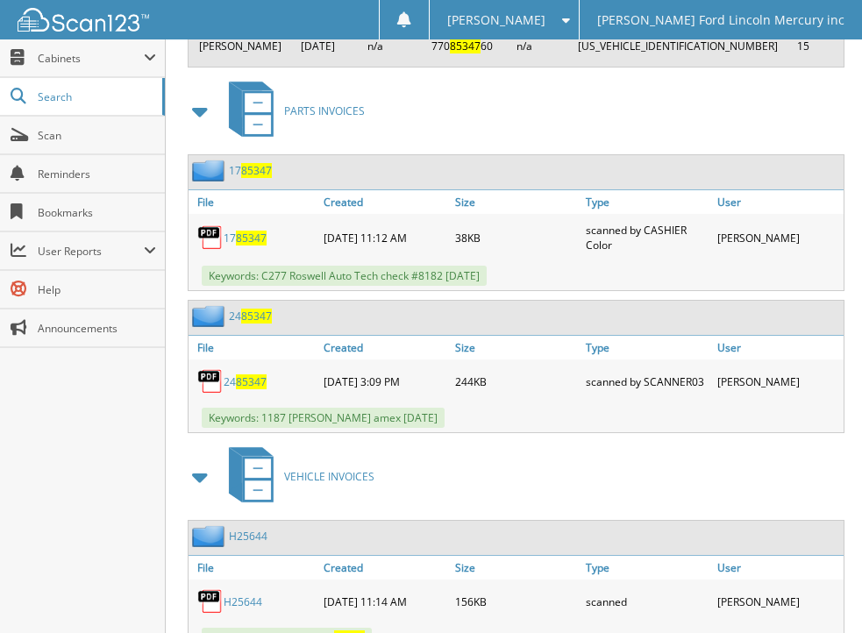
scroll to position [1460, 0]
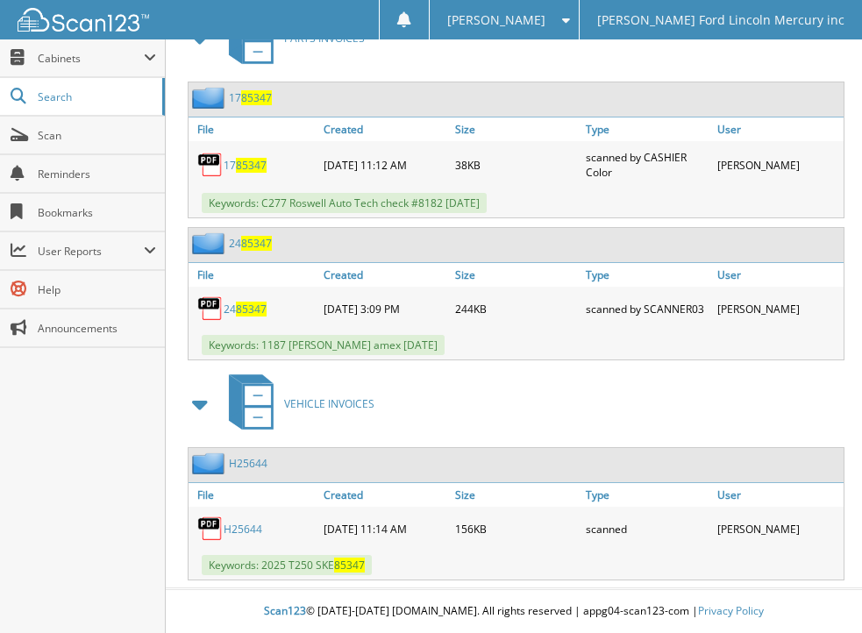
click at [244, 526] on link "H25644" at bounding box center [243, 529] width 39 height 15
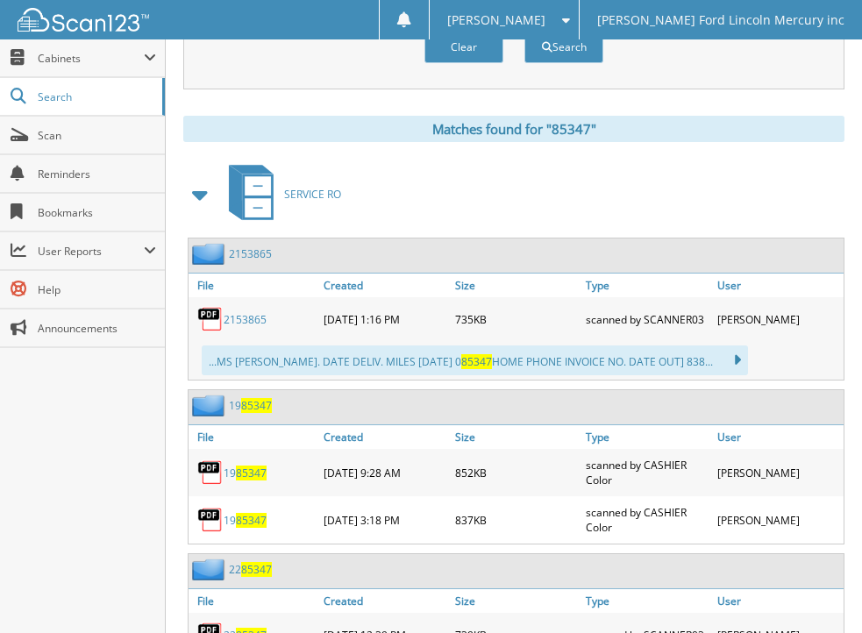
scroll to position [0, 0]
